Goal: Transaction & Acquisition: Purchase product/service

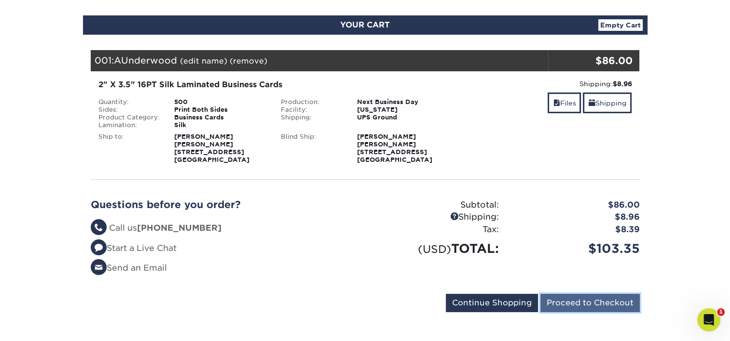
click at [618, 299] on input "Proceed to Checkout" at bounding box center [589, 303] width 99 height 18
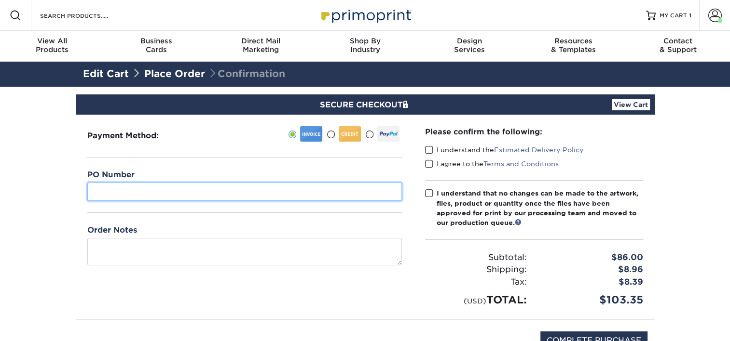
click at [172, 197] on input "text" at bounding box center [244, 192] width 314 height 18
type input "07"
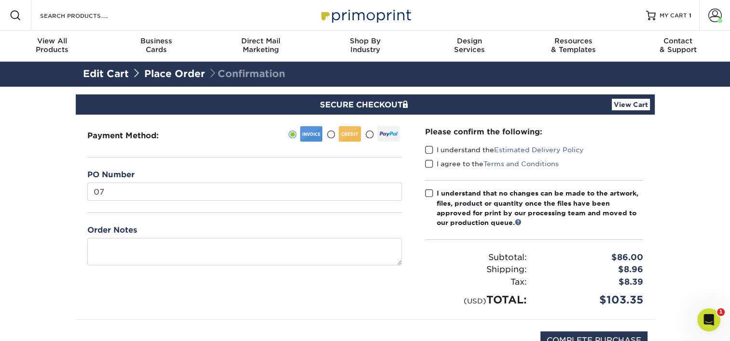
click at [432, 149] on span at bounding box center [429, 150] width 8 height 9
click at [0, 0] on input "I understand the Estimated Delivery Policy" at bounding box center [0, 0] width 0 height 0
click at [430, 164] on span at bounding box center [429, 164] width 8 height 9
click at [0, 0] on input "I agree to the Terms and Conditions" at bounding box center [0, 0] width 0 height 0
click at [431, 197] on span at bounding box center [429, 193] width 8 height 9
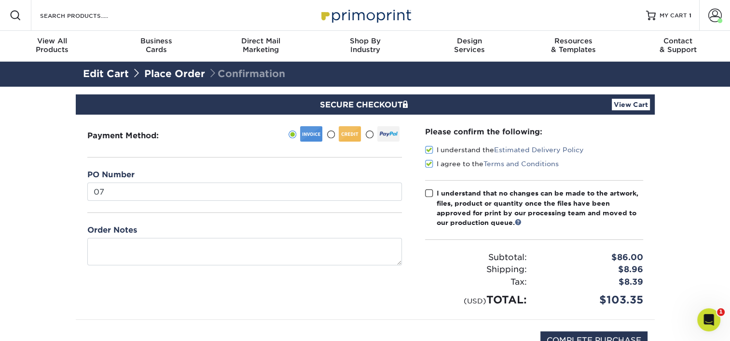
click at [0, 0] on input "I understand that no changes can be made to the artwork, files, product or quan…" at bounding box center [0, 0] width 0 height 0
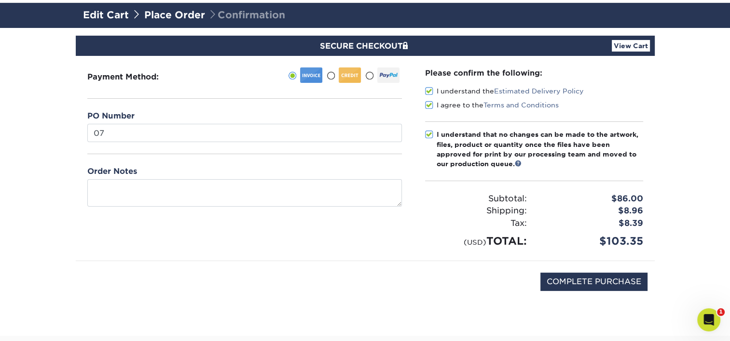
scroll to position [96, 0]
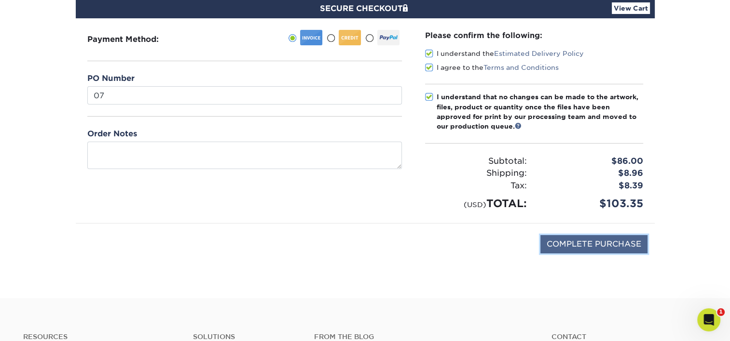
click at [610, 246] on input "COMPLETE PURCHASE" at bounding box center [593, 244] width 107 height 18
type input "PROCESSING, PLEASE WAIT..."
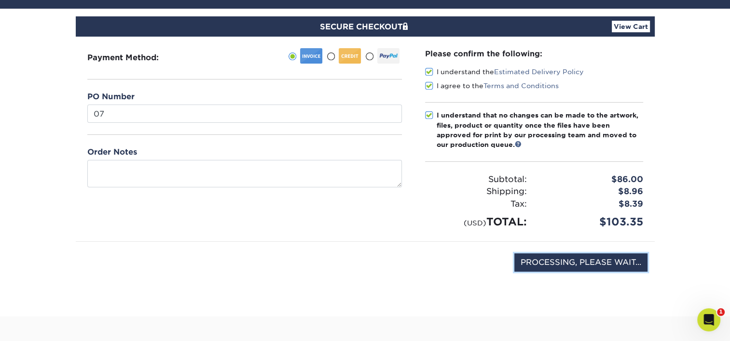
scroll to position [0, 0]
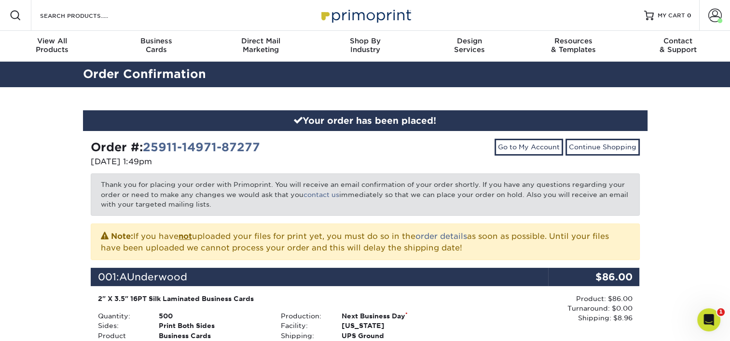
click at [213, 283] on div "001: AUnderwood" at bounding box center [319, 277] width 457 height 18
